Goal: Transaction & Acquisition: Purchase product/service

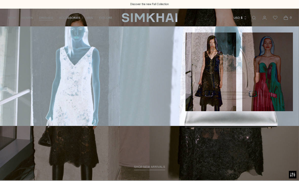
click at [10, 48] on link "Midi" at bounding box center [9, 47] width 6 height 4
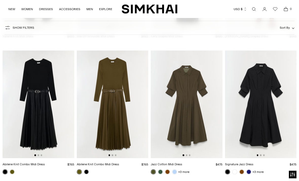
scroll to position [948, 0]
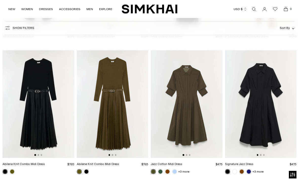
click at [185, 119] on img at bounding box center [187, 104] width 72 height 108
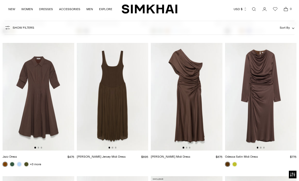
scroll to position [1088, 0]
click at [33, 101] on img at bounding box center [39, 97] width 72 height 108
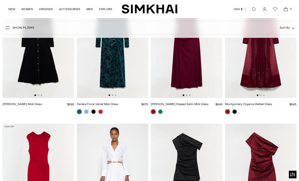
scroll to position [2871, 0]
click at [255, 11] on link "Open search modal" at bounding box center [254, 9] width 10 height 10
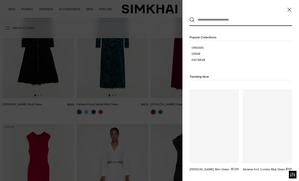
scroll to position [0, 0]
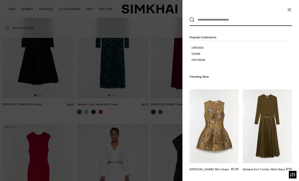
click at [207, 21] on input "text" at bounding box center [240, 19] width 90 height 11
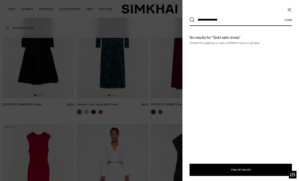
type input "**********"
click at [192, 20] on button "Search" at bounding box center [192, 19] width 5 height 5
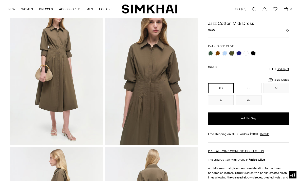
scroll to position [26, 0]
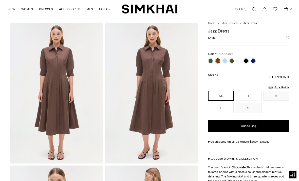
scroll to position [8, 0]
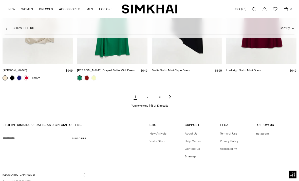
scroll to position [534, 0]
click at [149, 97] on link "2" at bounding box center [148, 97] width 10 height 10
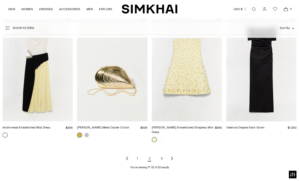
scroll to position [477, 0]
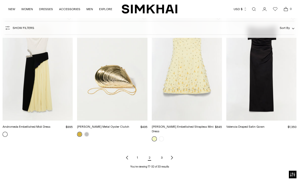
click at [163, 154] on link "3" at bounding box center [162, 158] width 10 height 10
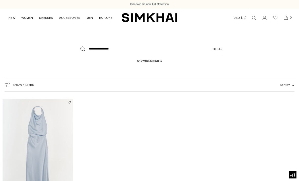
click at [255, 18] on link "Open search modal" at bounding box center [254, 18] width 10 height 10
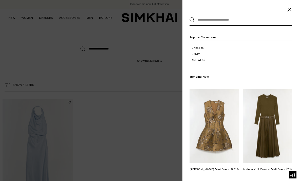
click at [207, 20] on input "text" at bounding box center [240, 19] width 90 height 11
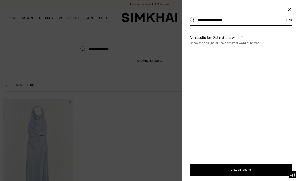
type input "**********"
click at [192, 20] on button "Search" at bounding box center [192, 19] width 5 height 5
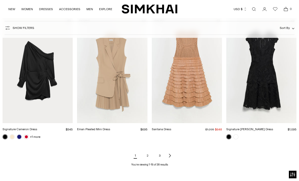
scroll to position [480, 0]
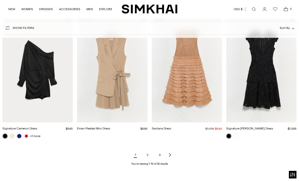
click at [148, 153] on link "2" at bounding box center [148, 155] width 10 height 10
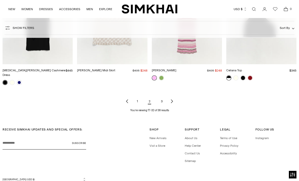
scroll to position [533, 0]
click at [164, 98] on link "3" at bounding box center [162, 102] width 10 height 10
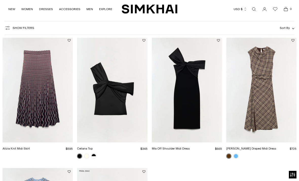
scroll to position [62, 0]
